Goal: Transaction & Acquisition: Purchase product/service

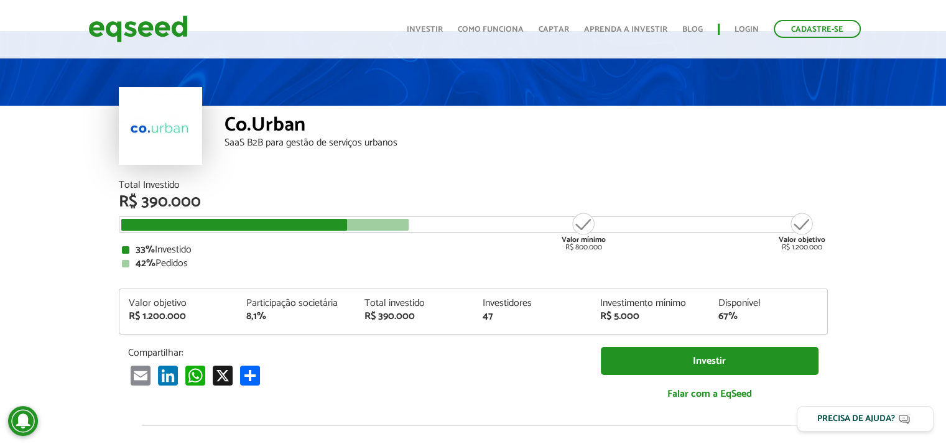
scroll to position [50, 0]
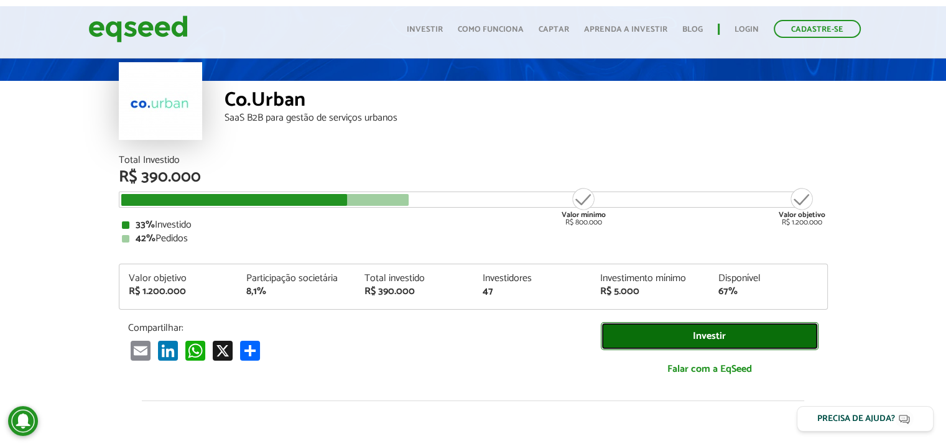
click at [695, 332] on link "Investir" at bounding box center [710, 336] width 218 height 28
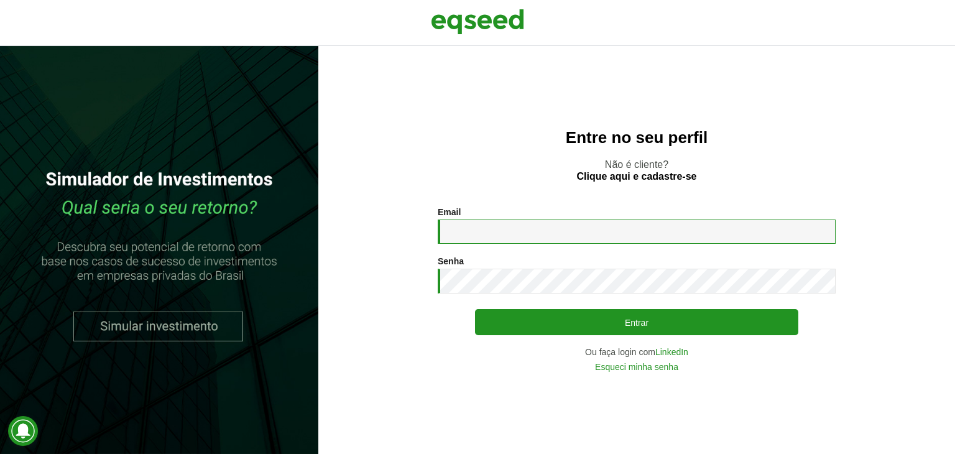
click at [462, 232] on input "Email *" at bounding box center [637, 232] width 398 height 24
type input "**********"
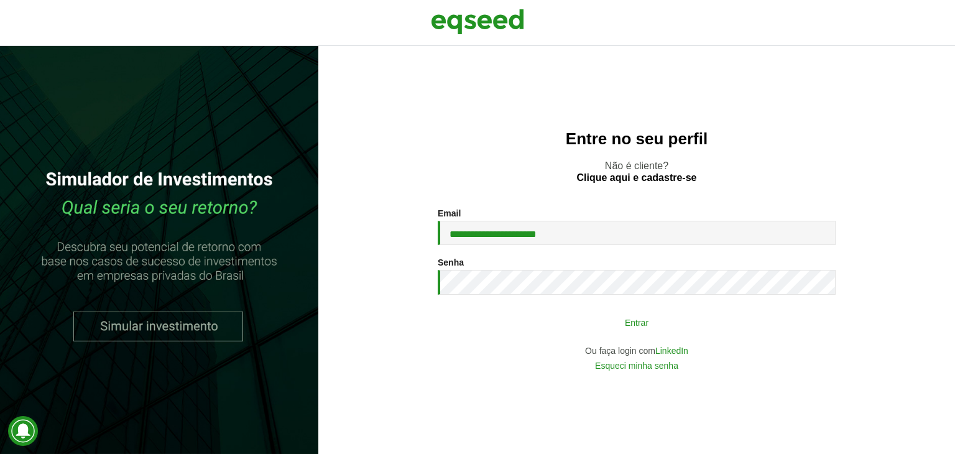
click at [632, 328] on button "Entrar" at bounding box center [636, 322] width 323 height 24
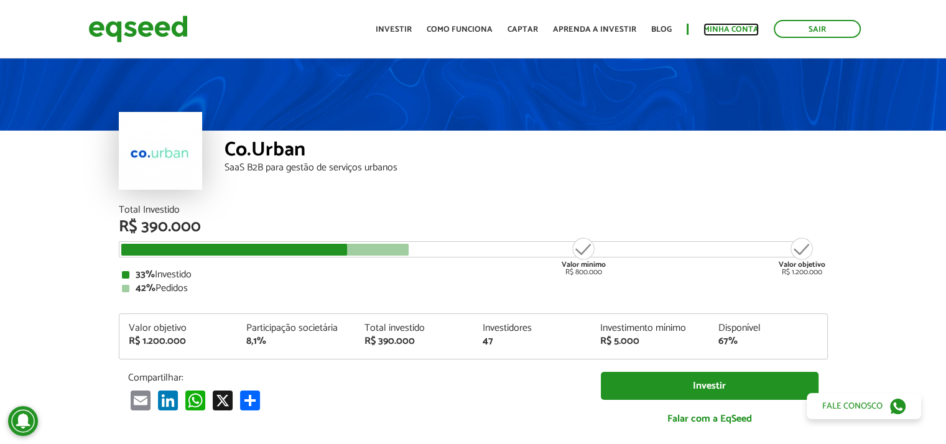
click at [741, 28] on link "Minha conta" at bounding box center [731, 30] width 55 height 8
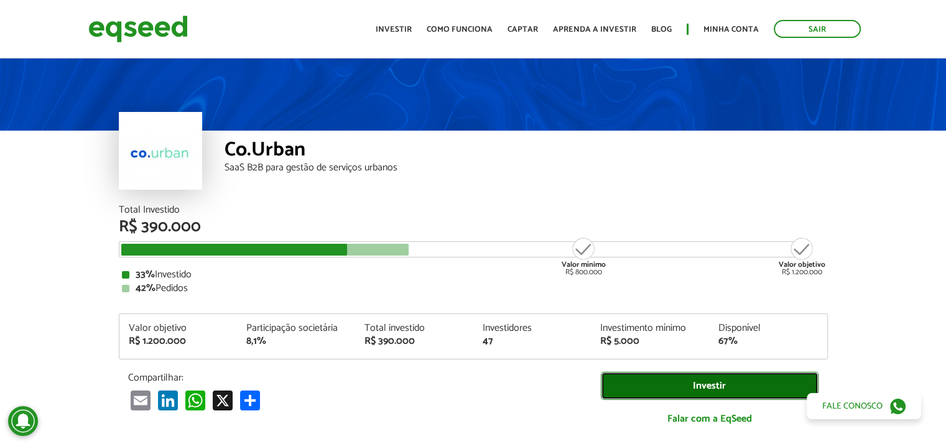
drag, startPoint x: 647, startPoint y: 384, endPoint x: 610, endPoint y: 390, distance: 37.1
click at [610, 390] on link "Investir" at bounding box center [710, 386] width 218 height 28
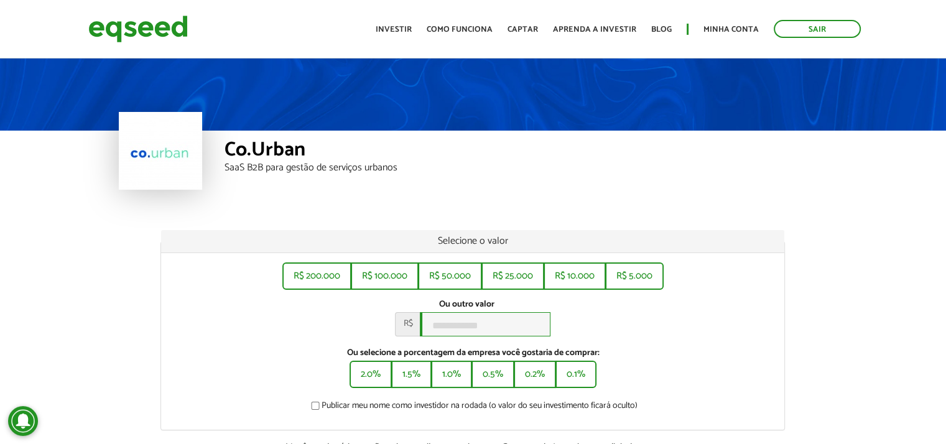
click at [451, 327] on input "Ou outro valor *" at bounding box center [485, 324] width 131 height 24
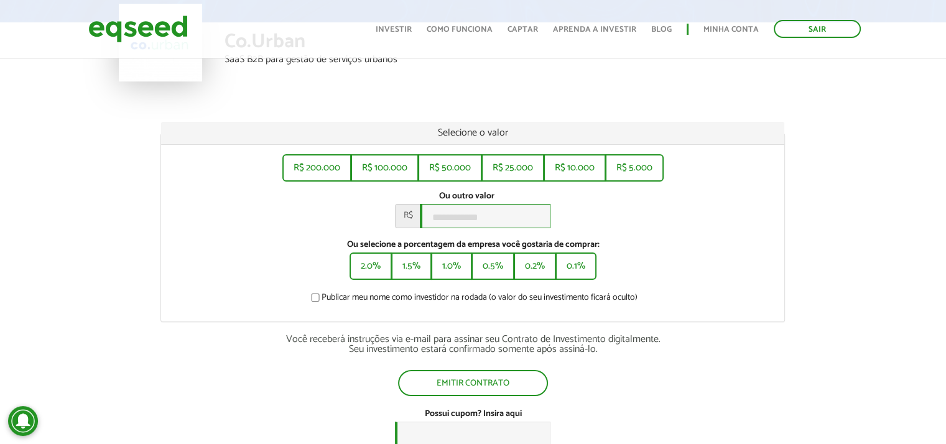
scroll to position [106, 0]
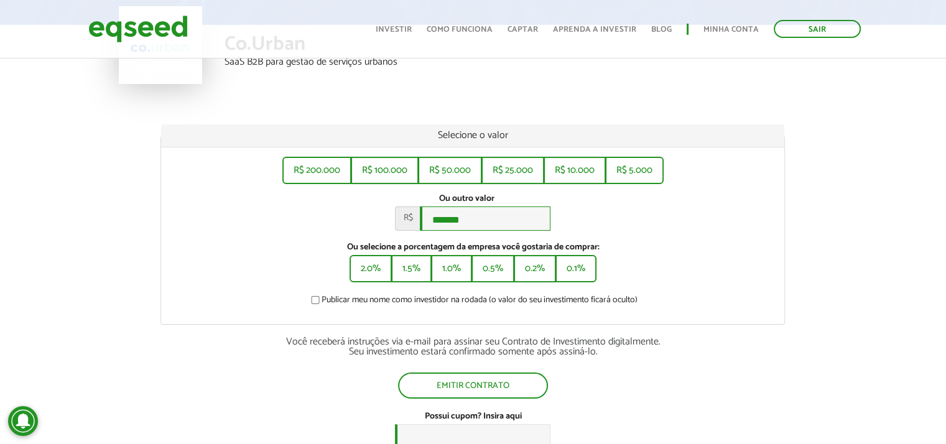
click at [443, 223] on input "*******" at bounding box center [485, 219] width 131 height 24
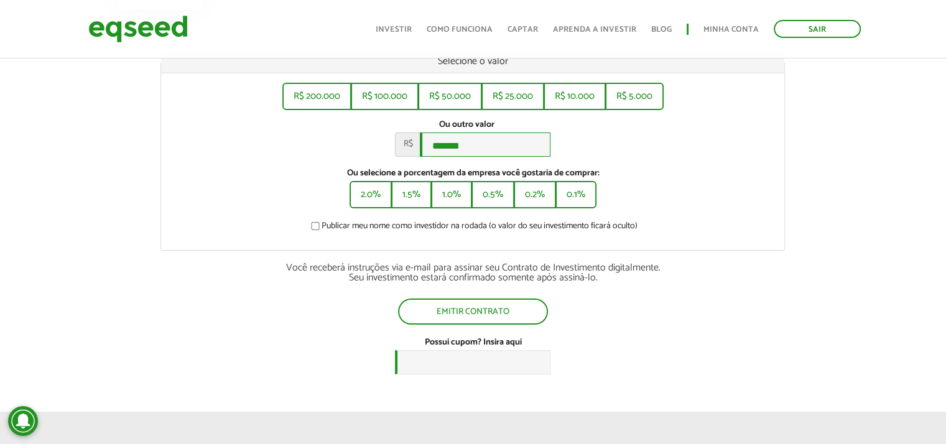
scroll to position [196, 0]
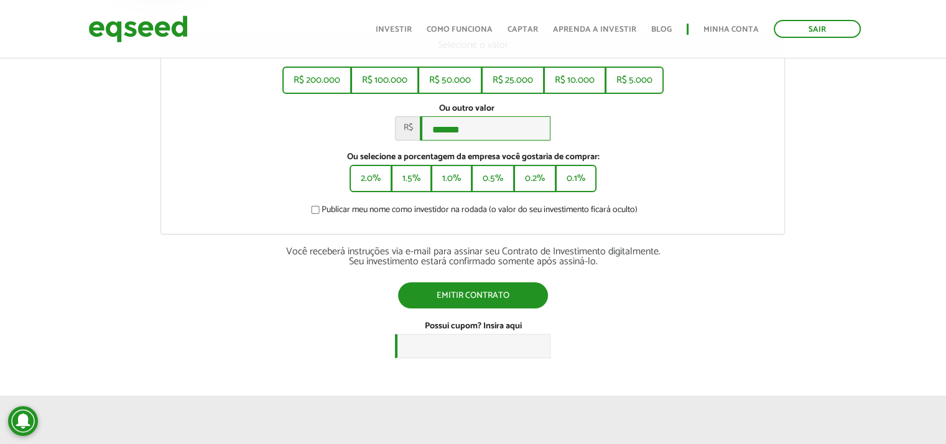
type input "*******"
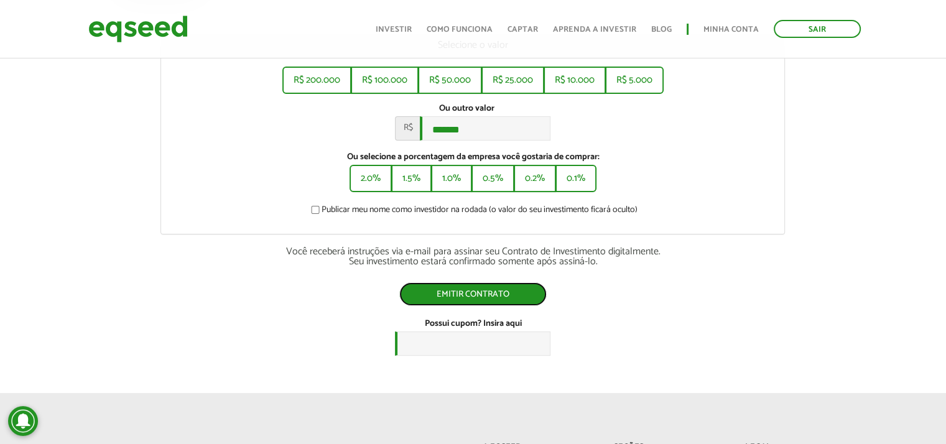
click at [471, 296] on button "Emitir contrato" at bounding box center [472, 294] width 147 height 24
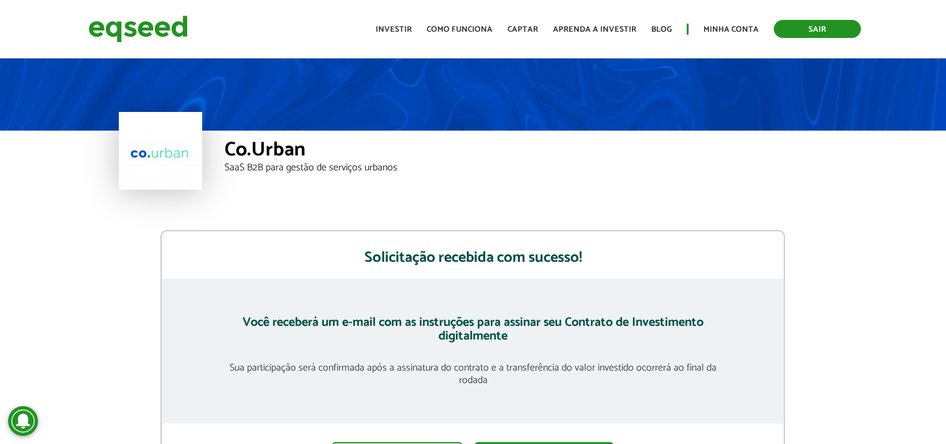
click at [820, 26] on link "Sair" at bounding box center [817, 29] width 87 height 18
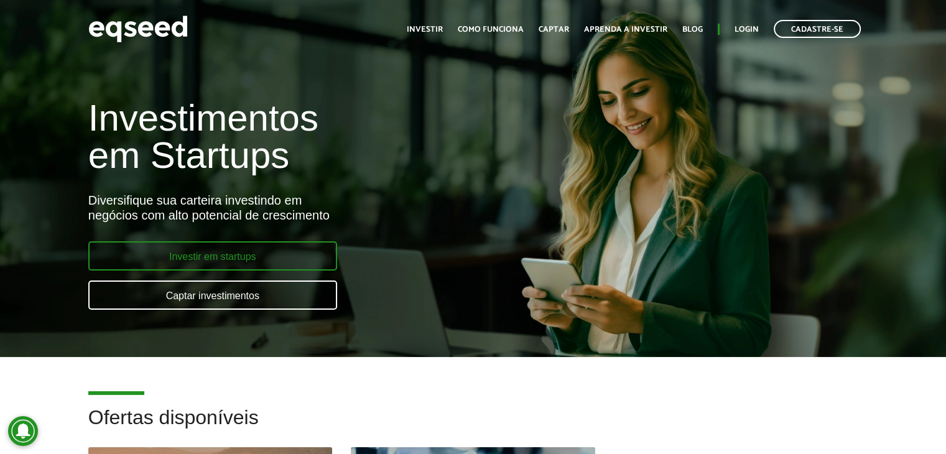
click at [211, 244] on link "Investir em startups" at bounding box center [212, 255] width 249 height 29
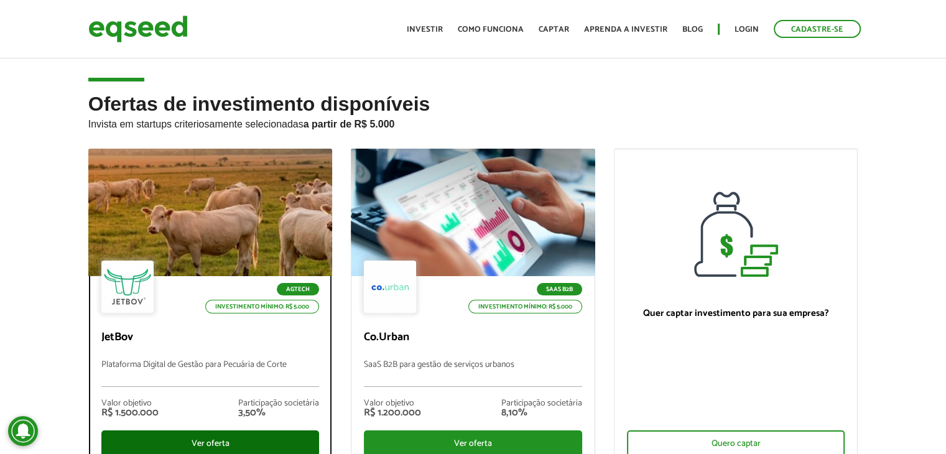
click at [202, 434] on div "Ver oferta" at bounding box center [210, 443] width 218 height 26
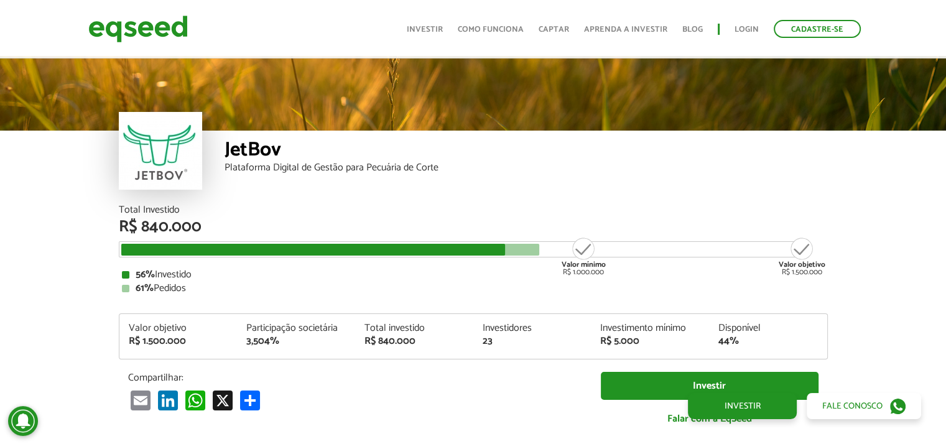
scroll to position [1484, 0]
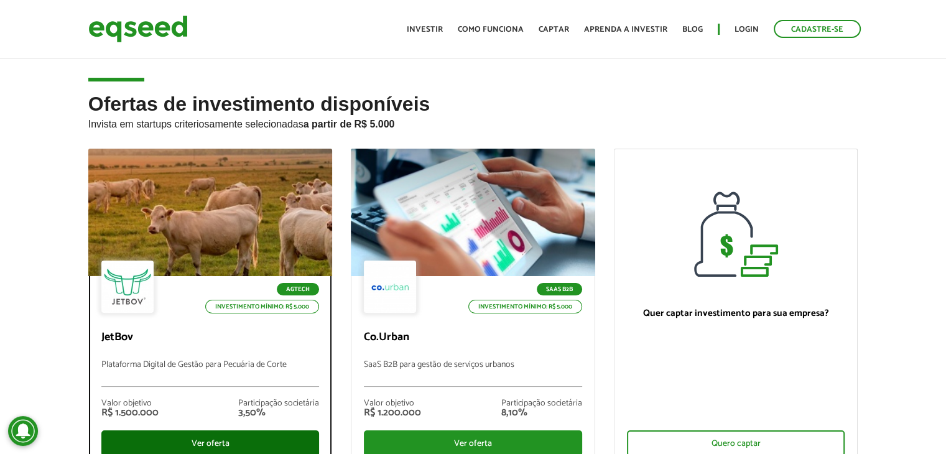
click at [236, 437] on div "Ver oferta" at bounding box center [210, 443] width 218 height 26
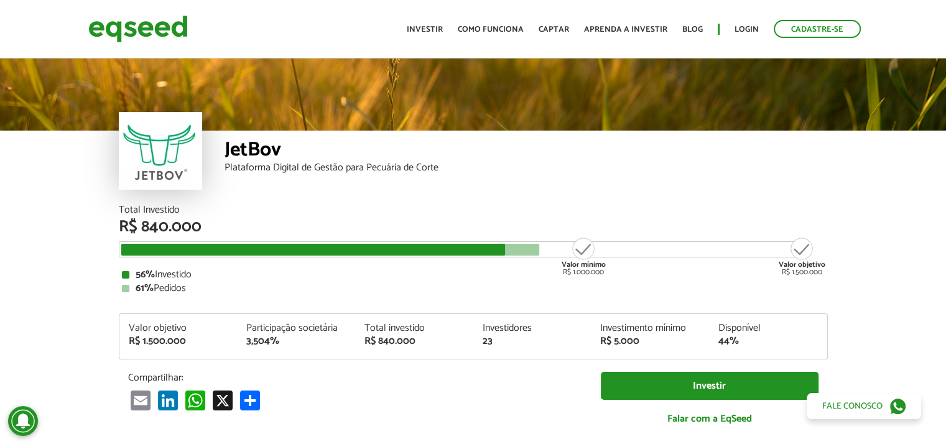
scroll to position [1484, 0]
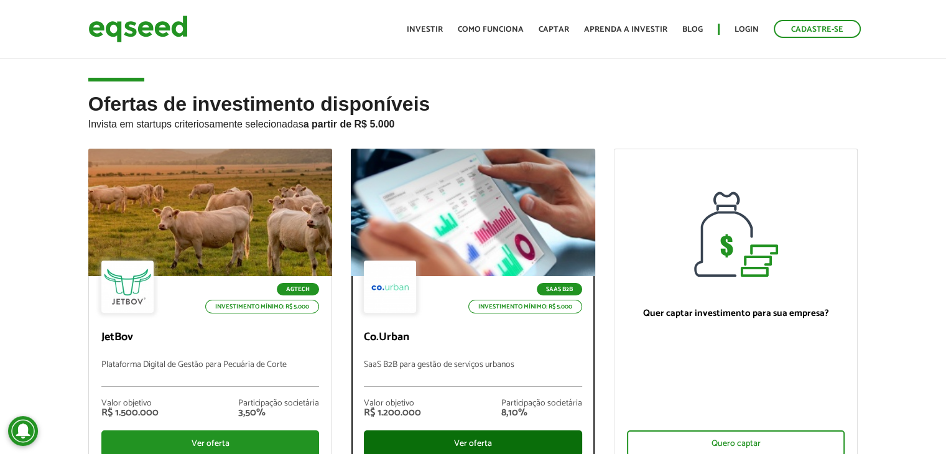
click at [482, 442] on div "Ver oferta" at bounding box center [473, 443] width 218 height 26
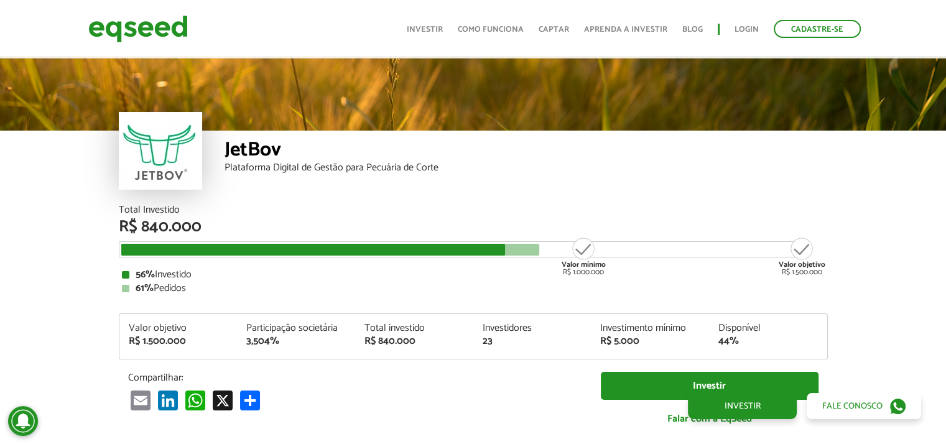
scroll to position [1484, 0]
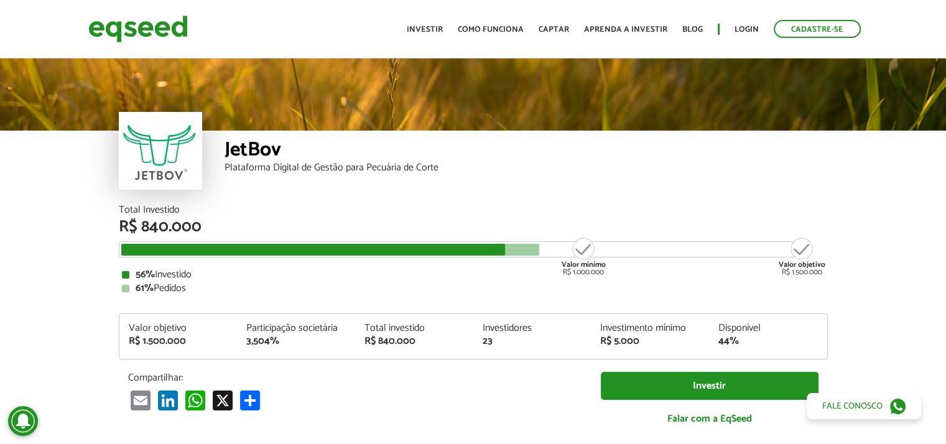
scroll to position [1484, 0]
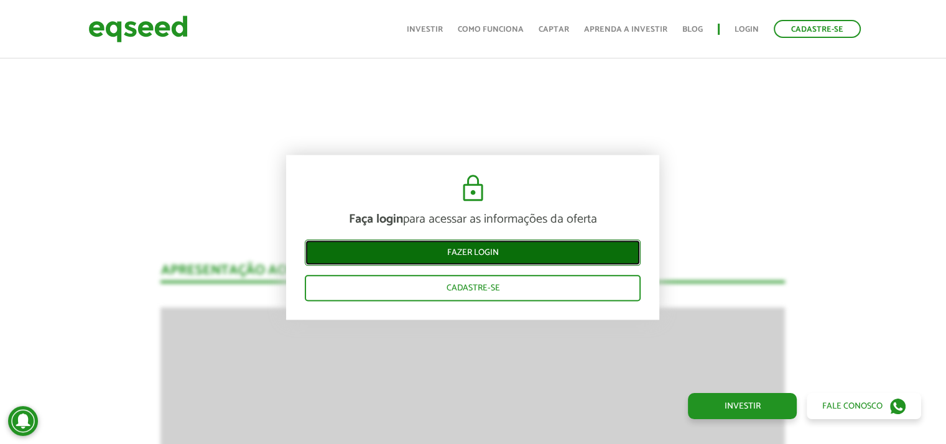
click at [478, 256] on link "Fazer login" at bounding box center [473, 253] width 336 height 26
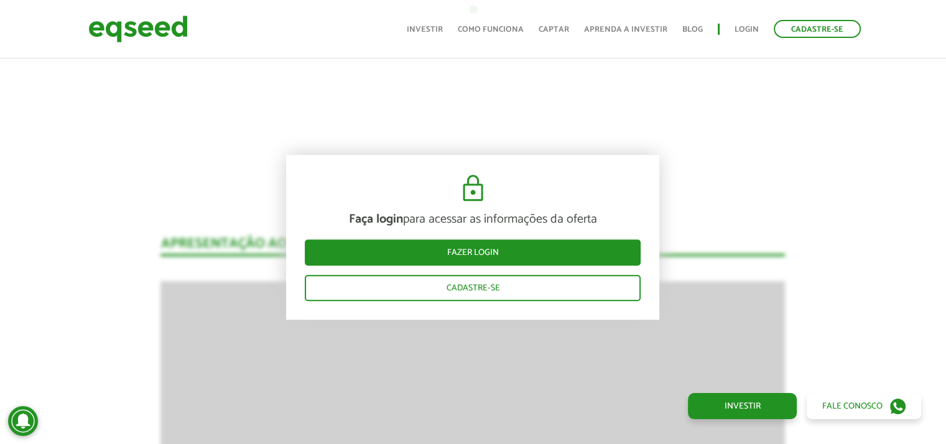
scroll to position [1186, 0]
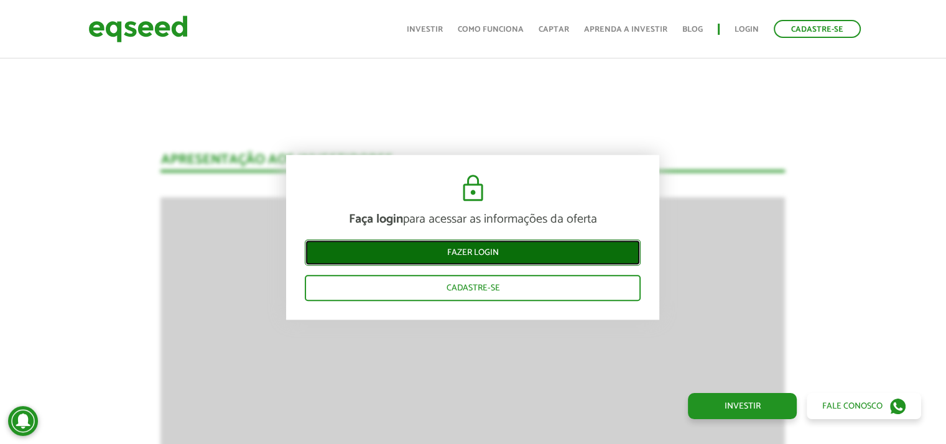
click at [457, 247] on link "Fazer login" at bounding box center [473, 253] width 336 height 26
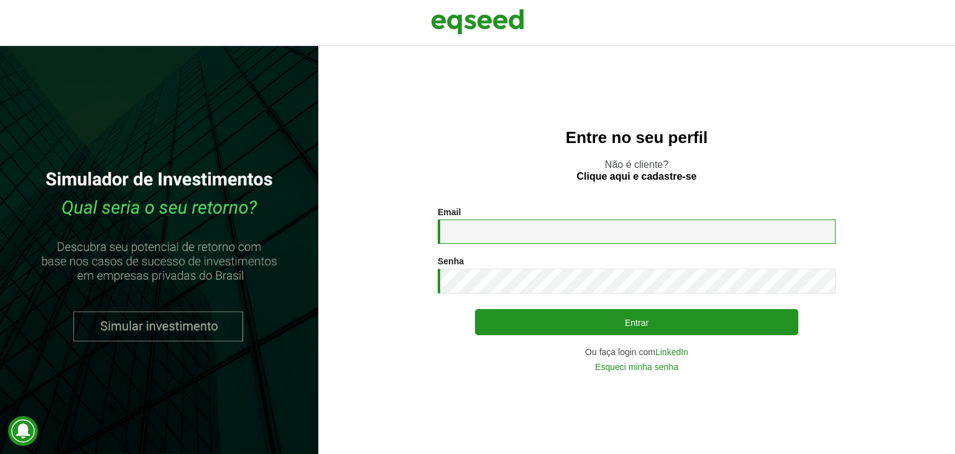
click at [470, 238] on input "Email *" at bounding box center [637, 232] width 398 height 24
type input "**********"
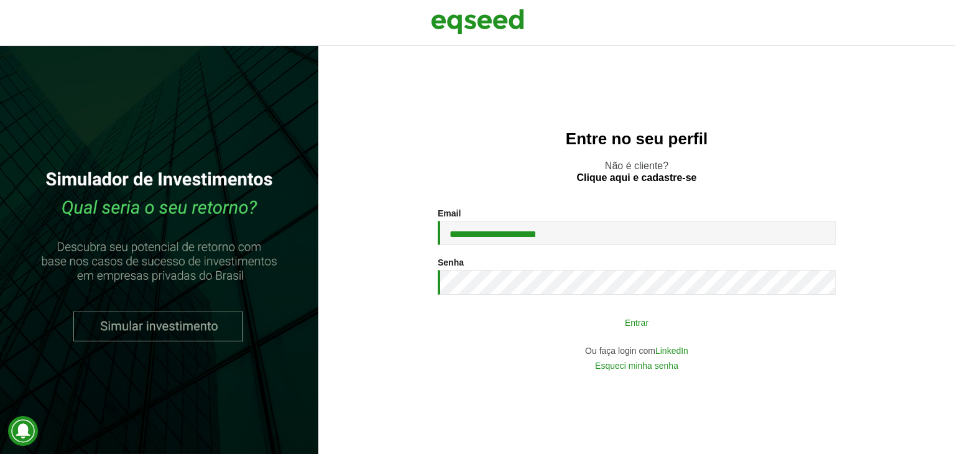
click at [631, 327] on button "Entrar" at bounding box center [636, 322] width 323 height 24
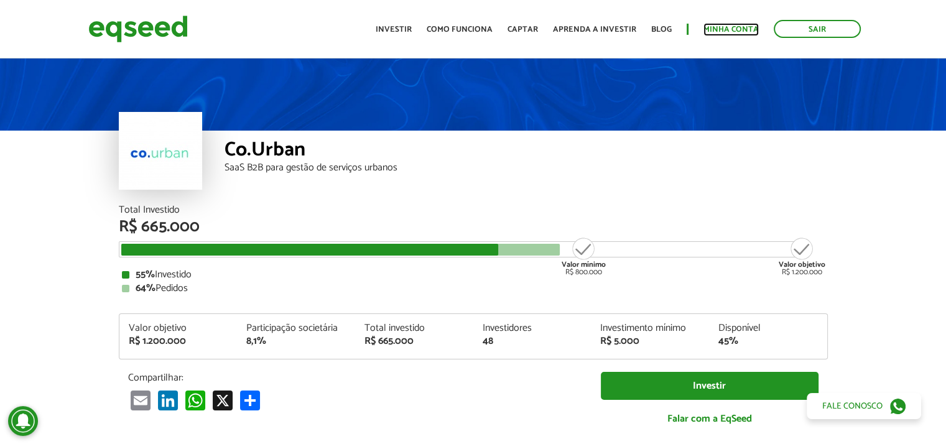
click at [747, 27] on link "Minha conta" at bounding box center [731, 30] width 55 height 8
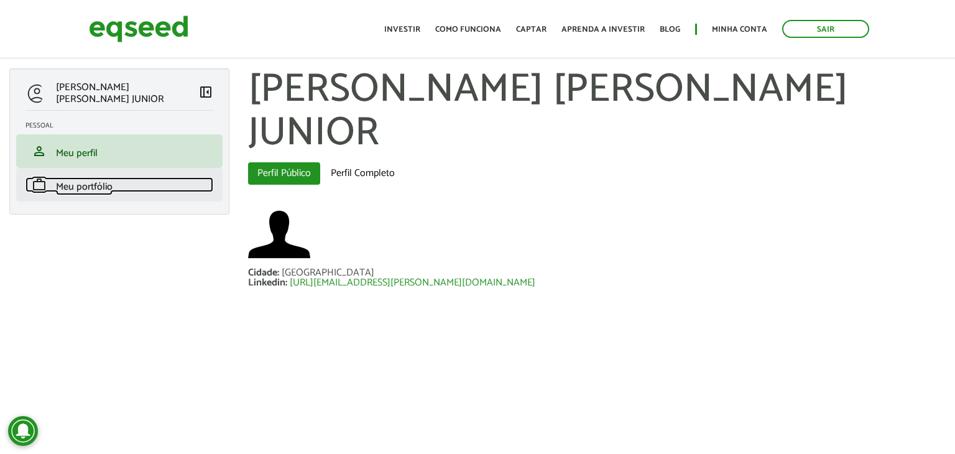
click at [88, 185] on span "Meu portfólio" at bounding box center [84, 187] width 57 height 17
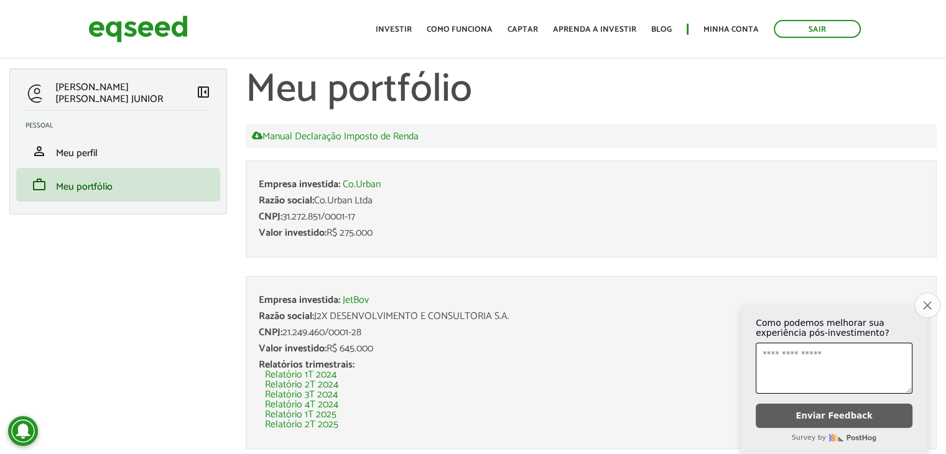
click at [922, 299] on button "Close survey" at bounding box center [927, 305] width 26 height 26
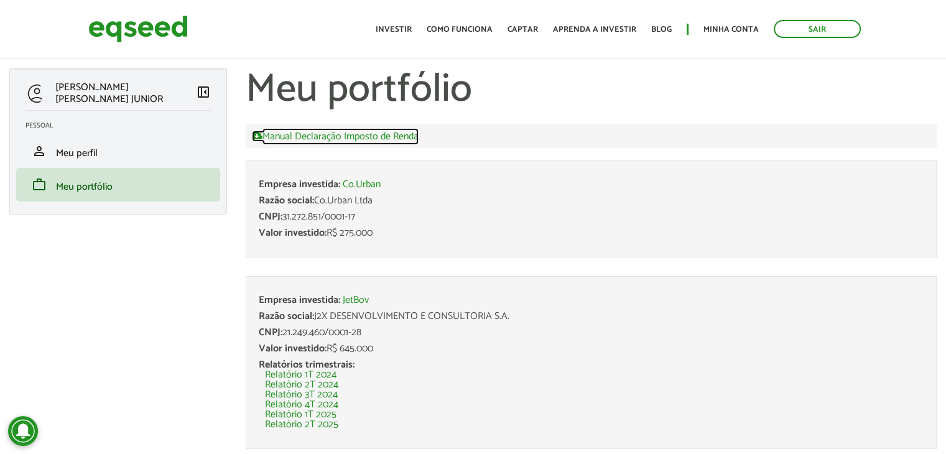
click at [321, 134] on link "Manual Declaração Imposto de Renda" at bounding box center [335, 136] width 167 height 11
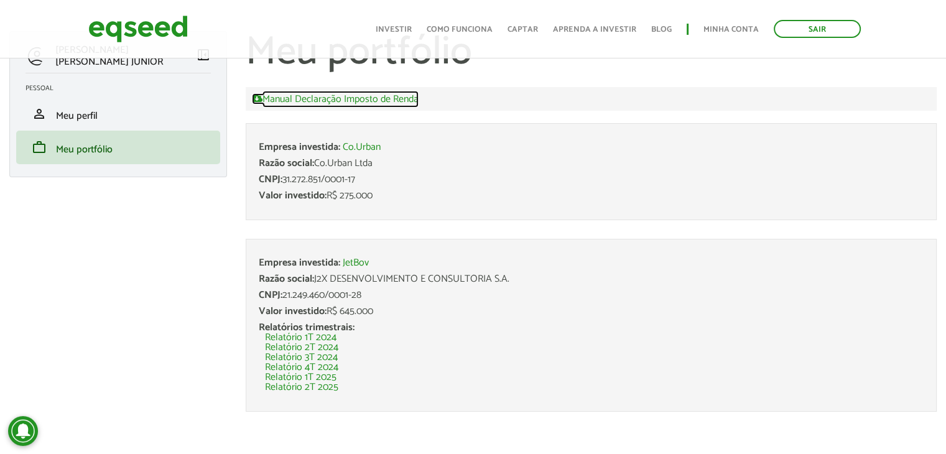
scroll to position [38, 0]
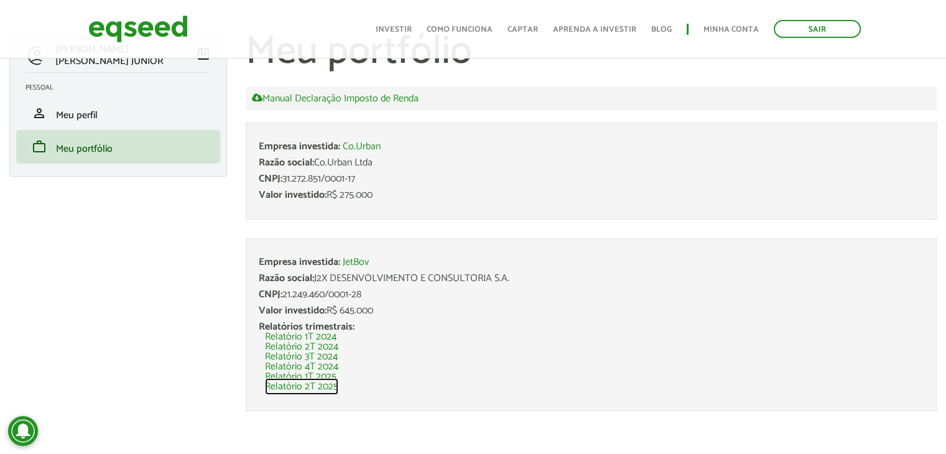
click at [327, 386] on link "Relatório 2T 2025" at bounding box center [301, 387] width 73 height 10
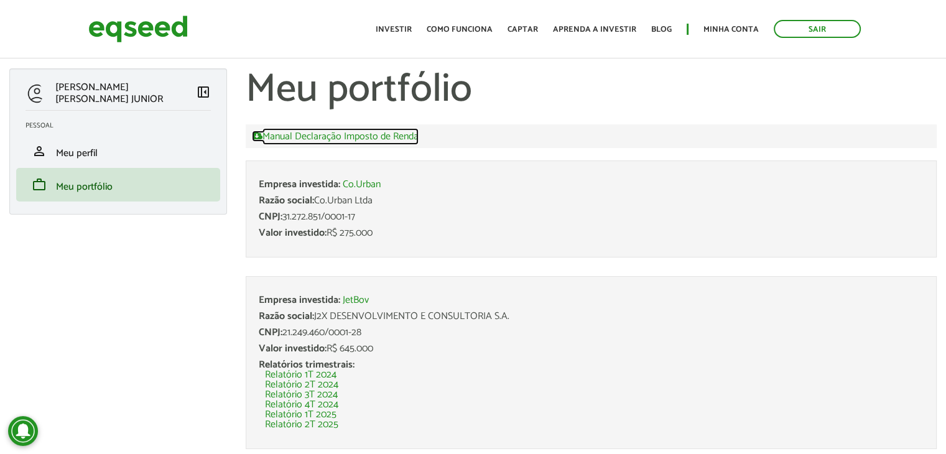
click at [359, 133] on link "Manual Declaração Imposto de Renda" at bounding box center [335, 136] width 167 height 11
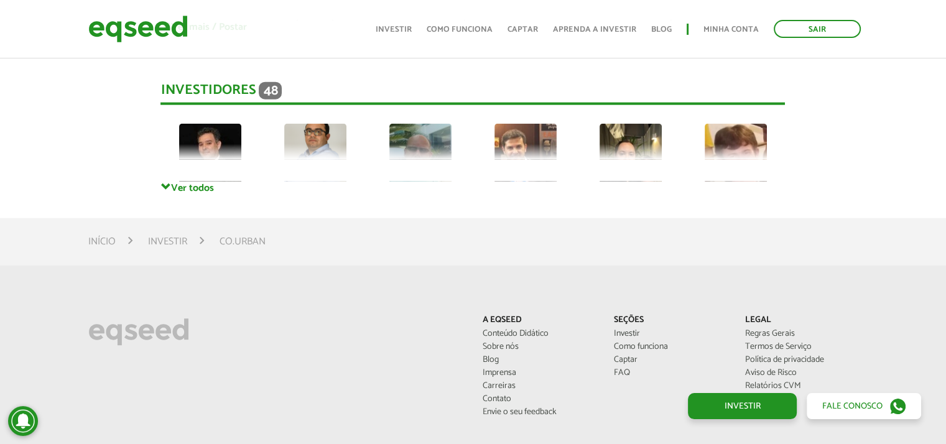
scroll to position [3011, 0]
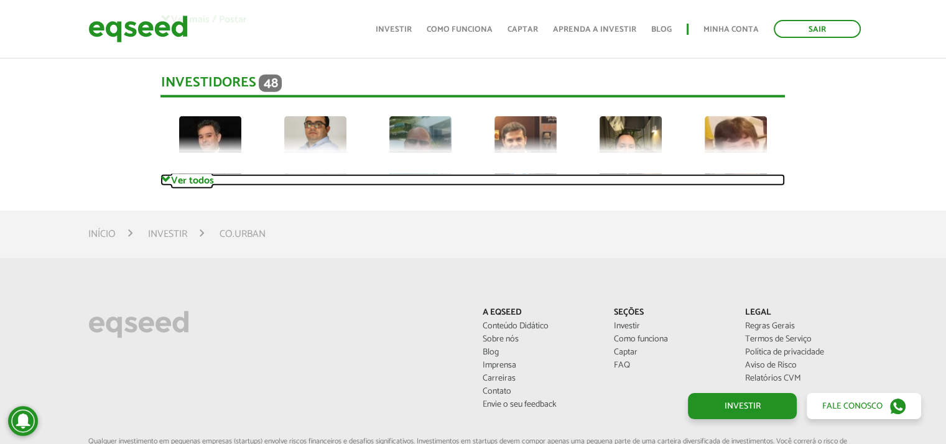
click at [208, 182] on link "Ver todos" at bounding box center [472, 180] width 625 height 12
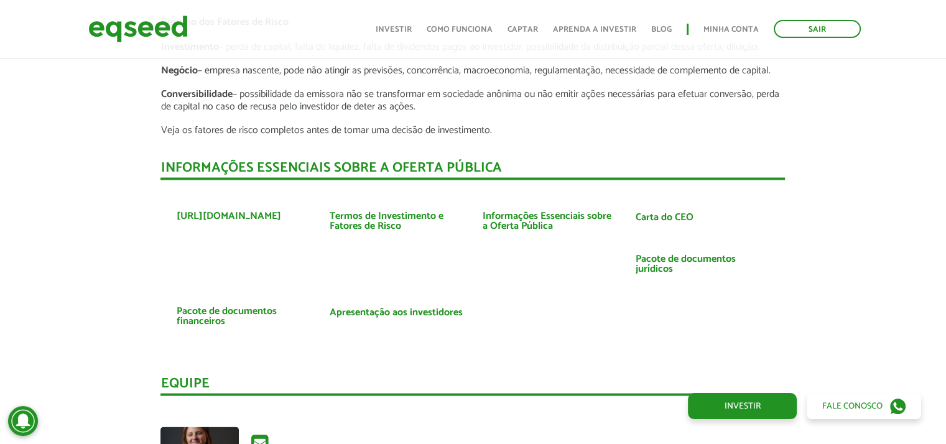
scroll to position [2313, 0]
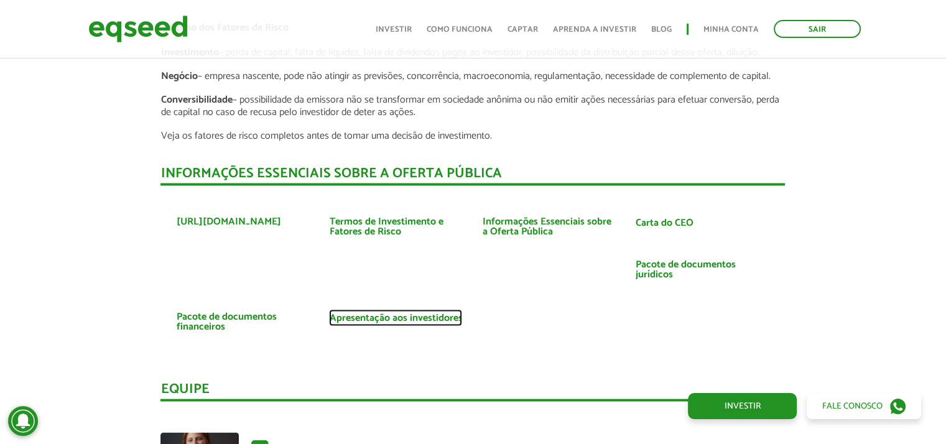
click at [378, 315] on link "Apresentação aos investidores" at bounding box center [395, 318] width 133 height 10
